Goal: Navigation & Orientation: Find specific page/section

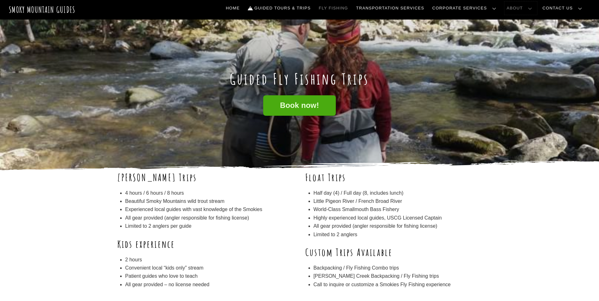
click at [537, 8] on link "About" at bounding box center [520, 8] width 33 height 13
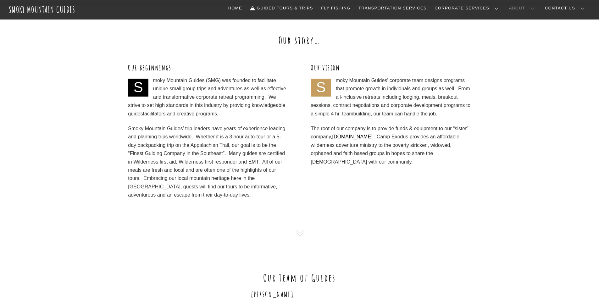
scroll to position [283, 0]
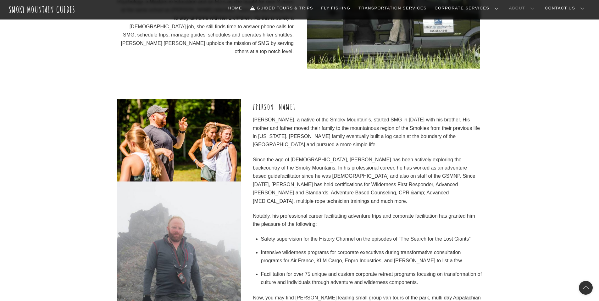
scroll to position [943, 0]
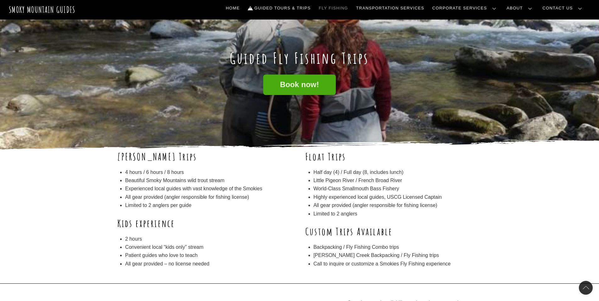
scroll to position [126, 0]
